Goal: Task Accomplishment & Management: Use online tool/utility

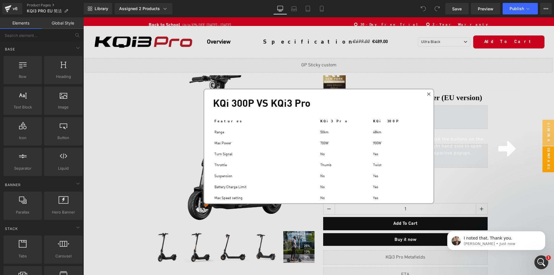
click at [429, 93] on icon at bounding box center [428, 93] width 3 height 3
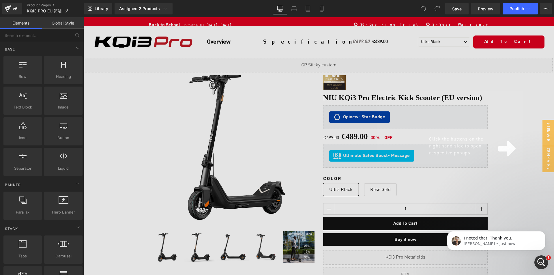
click at [418, 179] on div "Click the buttons on the right hand side to open respective popups." at bounding box center [318, 146] width 470 height 258
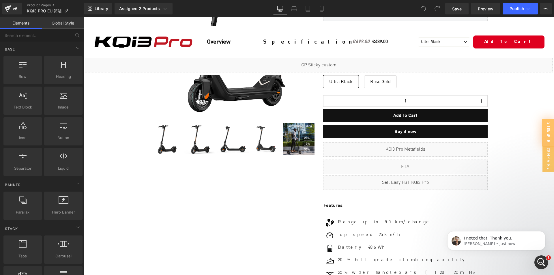
scroll to position [115, 0]
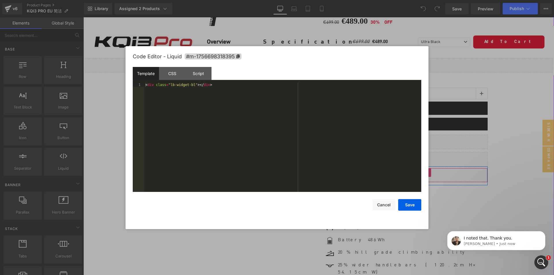
click at [414, 173] on div "Liquid" at bounding box center [405, 175] width 164 height 14
click at [382, 205] on button "Cancel" at bounding box center [383, 205] width 23 height 12
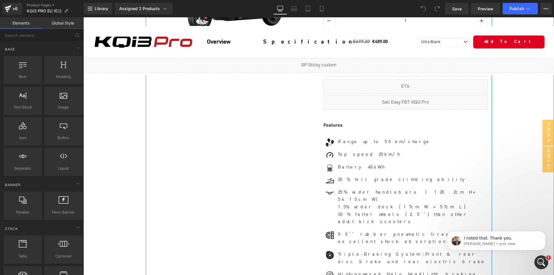
scroll to position [202, 0]
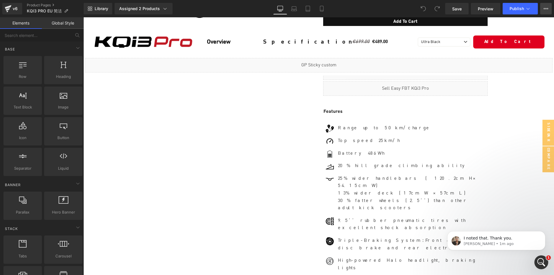
click at [547, 9] on icon at bounding box center [545, 8] width 5 height 5
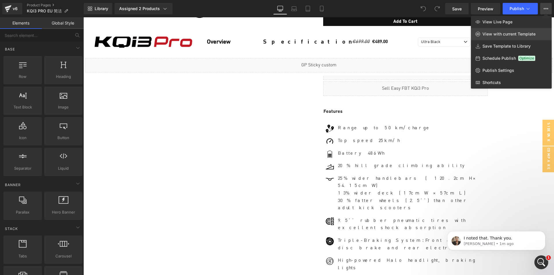
click at [509, 35] on span "View with current Template" at bounding box center [508, 33] width 53 height 5
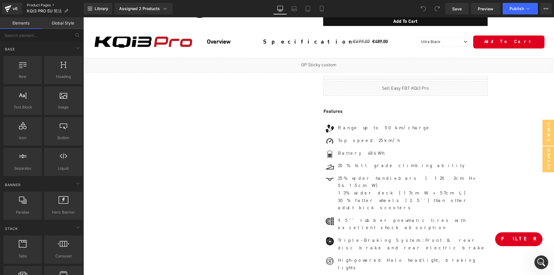
click at [38, 4] on link "Product Pages" at bounding box center [55, 5] width 57 height 5
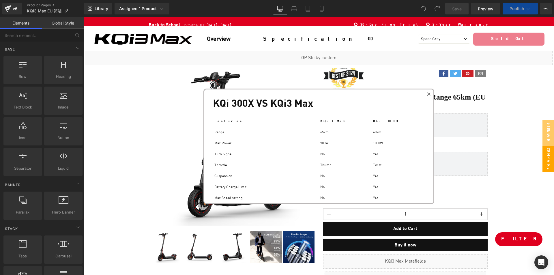
scroll to position [58, 0]
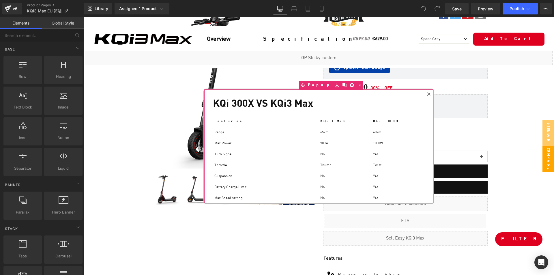
click at [428, 93] on icon at bounding box center [428, 93] width 3 height 3
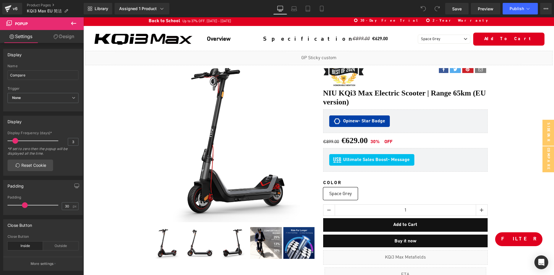
scroll to position [0, 0]
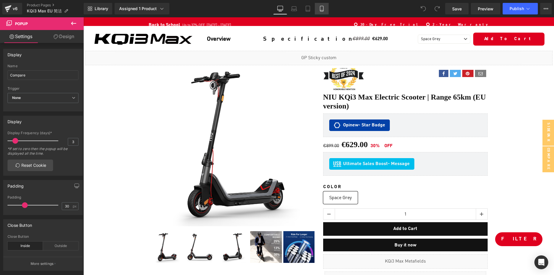
click at [322, 7] on icon at bounding box center [322, 9] width 6 height 6
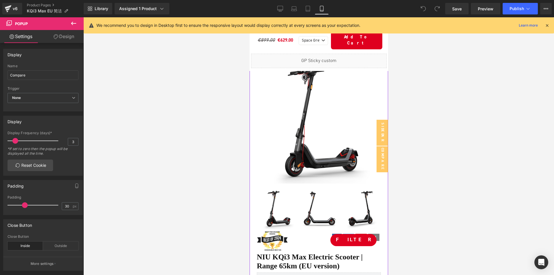
click at [261, 145] on img at bounding box center [318, 121] width 124 height 124
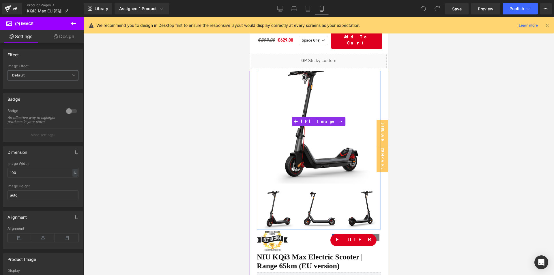
click at [272, 119] on img at bounding box center [318, 121] width 124 height 124
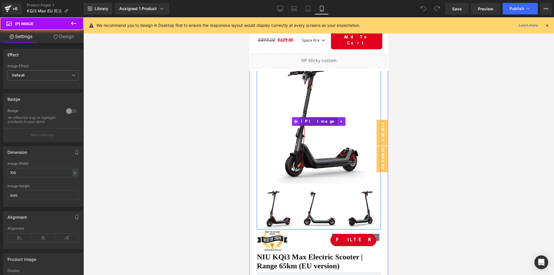
click at [314, 122] on span "(P) Image" at bounding box center [318, 121] width 39 height 9
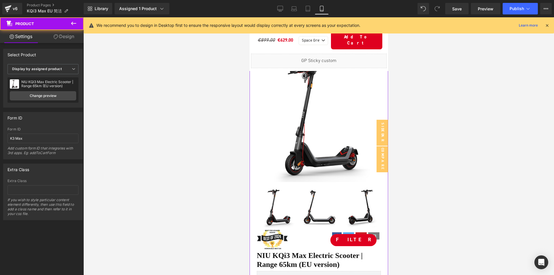
scroll to position [2, 0]
click at [62, 37] on link "Design" at bounding box center [64, 36] width 42 height 13
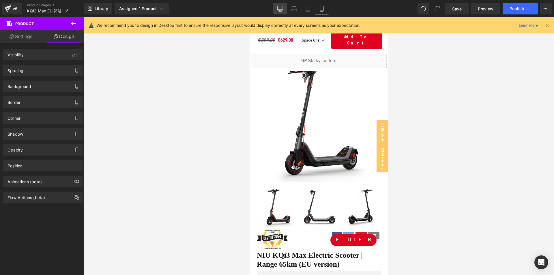
click at [277, 11] on link "Desktop" at bounding box center [280, 9] width 14 height 12
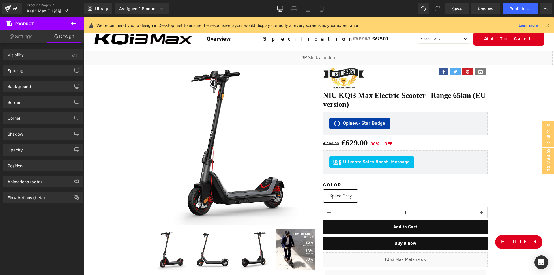
scroll to position [0, 0]
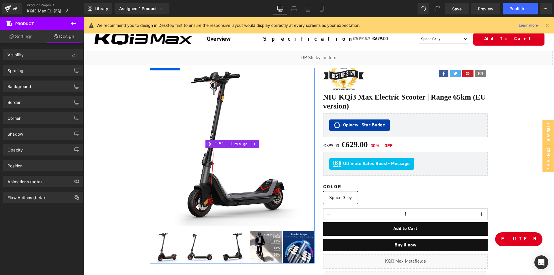
click at [208, 103] on img at bounding box center [232, 144] width 164 height 164
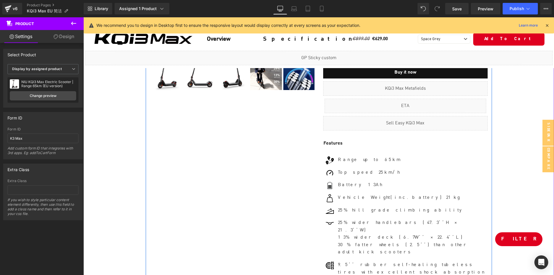
scroll to position [173, 0]
click at [334, 125] on div "Liquid" at bounding box center [405, 123] width 164 height 14
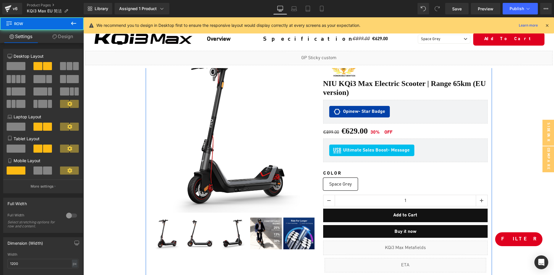
scroll to position [13, 0]
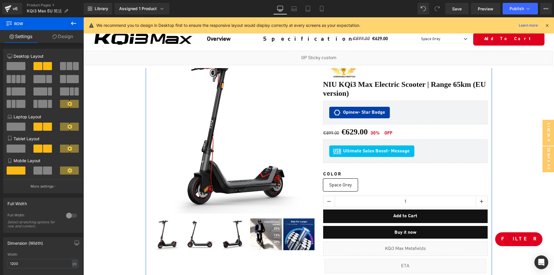
click at [67, 37] on link "Design" at bounding box center [63, 36] width 42 height 13
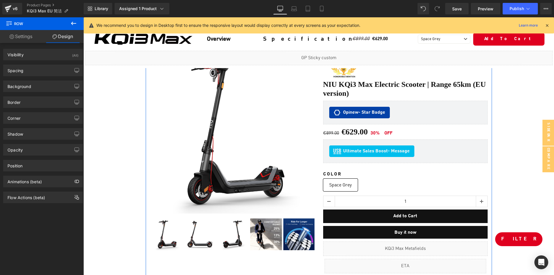
click at [31, 36] on link "Settings" at bounding box center [21, 36] width 42 height 13
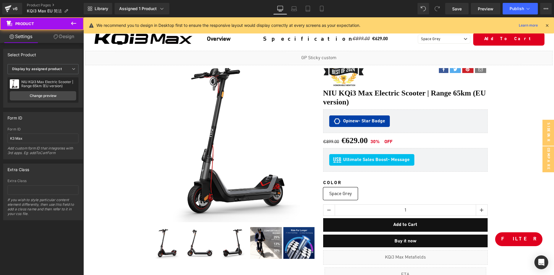
scroll to position [0, 0]
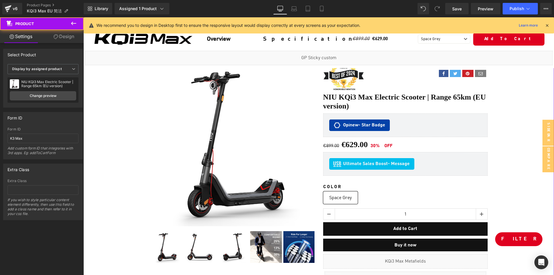
click at [69, 36] on link "Design" at bounding box center [64, 36] width 42 height 13
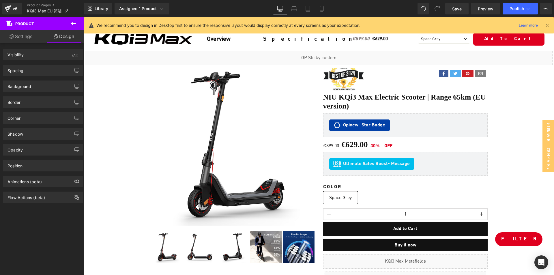
click at [29, 35] on link "Settings" at bounding box center [21, 36] width 42 height 13
